Goal: Task Accomplishment & Management: Use online tool/utility

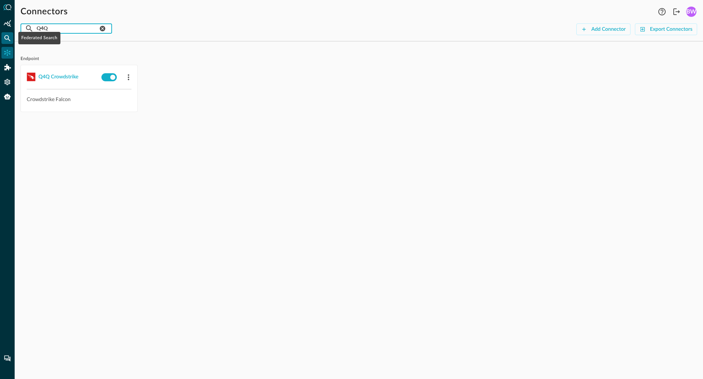
click at [8, 40] on icon "Federated Search" at bounding box center [7, 38] width 6 height 6
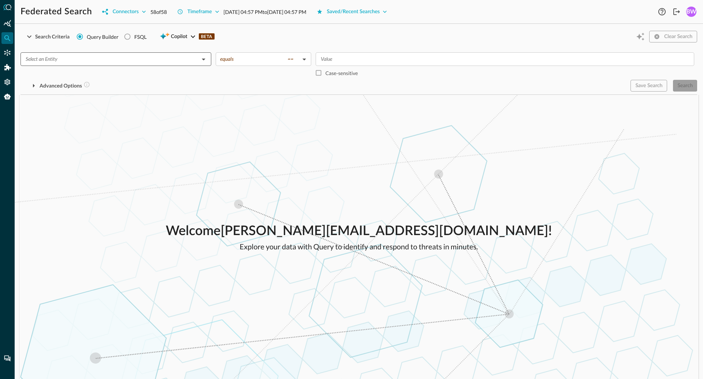
click at [158, 60] on input "text" at bounding box center [110, 59] width 174 height 9
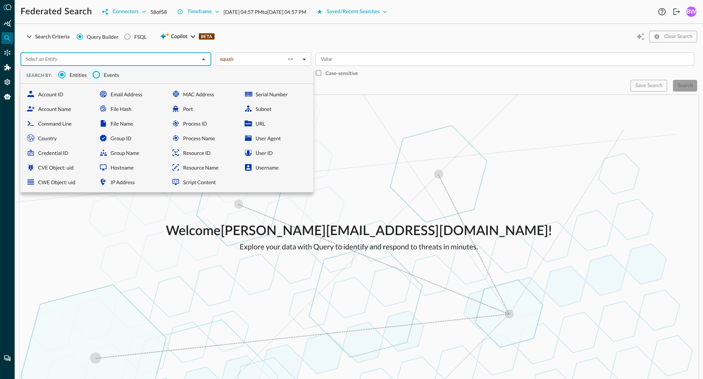
click at [95, 75] on input "Events" at bounding box center [96, 74] width 15 height 15
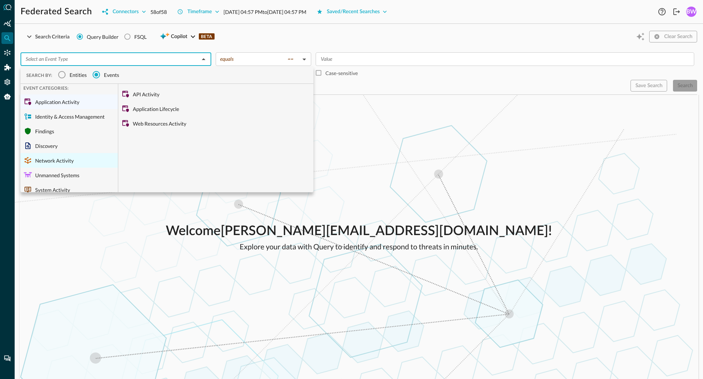
click at [54, 160] on div "Network Activity" at bounding box center [68, 160] width 97 height 15
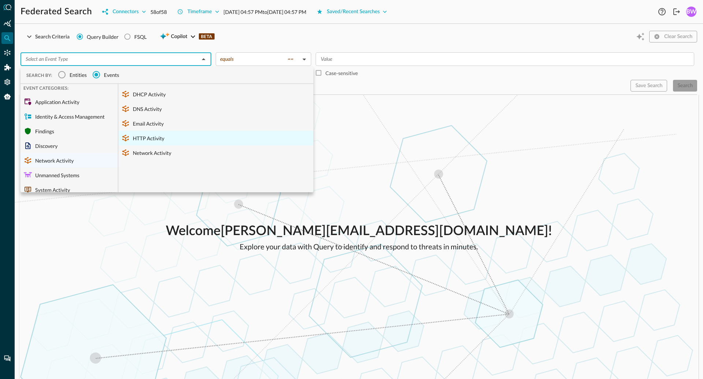
click at [166, 139] on div "HTTP Activity" at bounding box center [215, 138] width 195 height 15
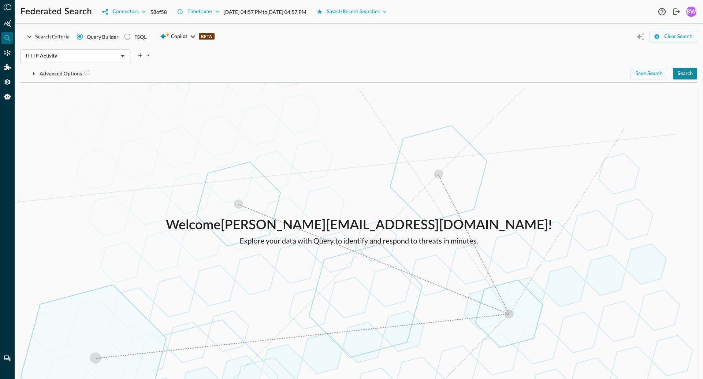
click at [681, 74] on div "Search" at bounding box center [684, 73] width 15 height 9
